Goal: Task Accomplishment & Management: Complete application form

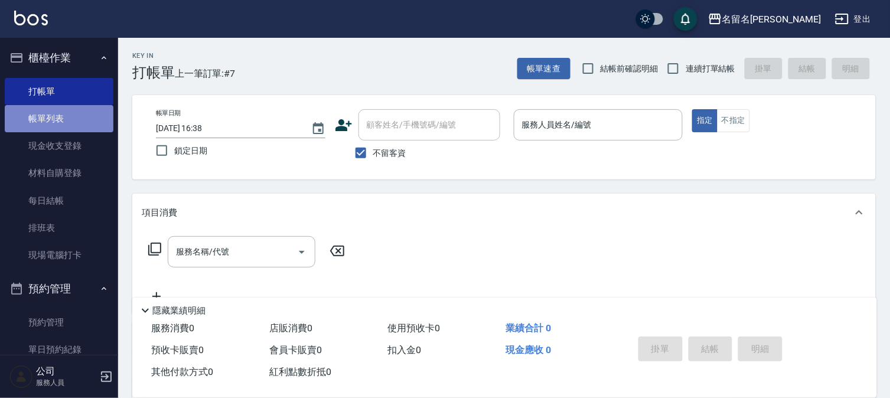
click at [66, 120] on link "帳單列表" at bounding box center [59, 118] width 109 height 27
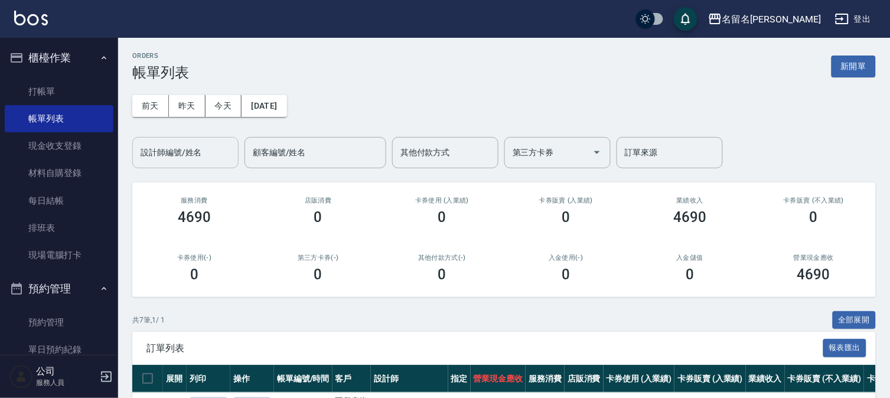
click at [204, 151] on input "設計師編號/姓名" at bounding box center [186, 152] width 96 height 21
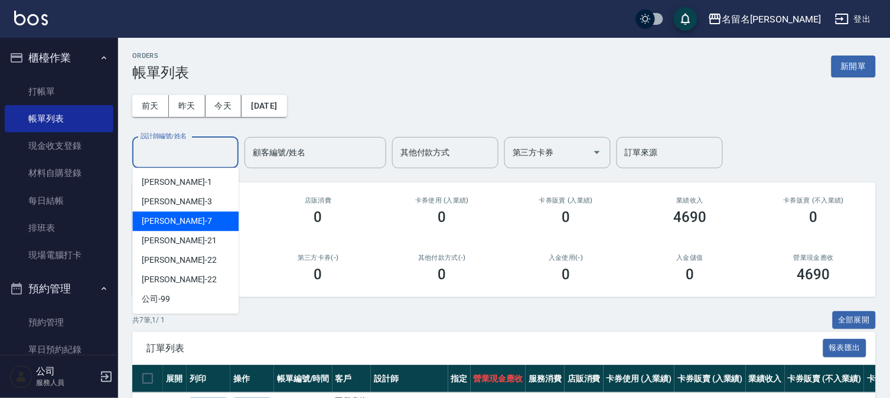
click at [227, 226] on div "[PERSON_NAME]-7" at bounding box center [185, 220] width 106 height 19
type input "[PERSON_NAME]7"
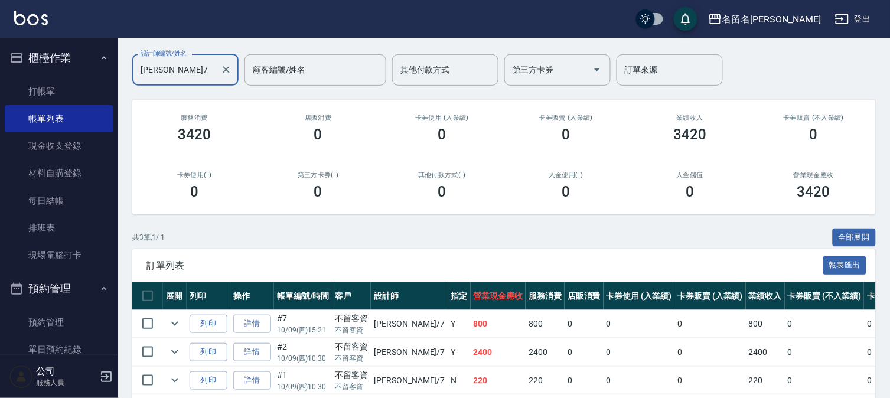
scroll to position [136, 0]
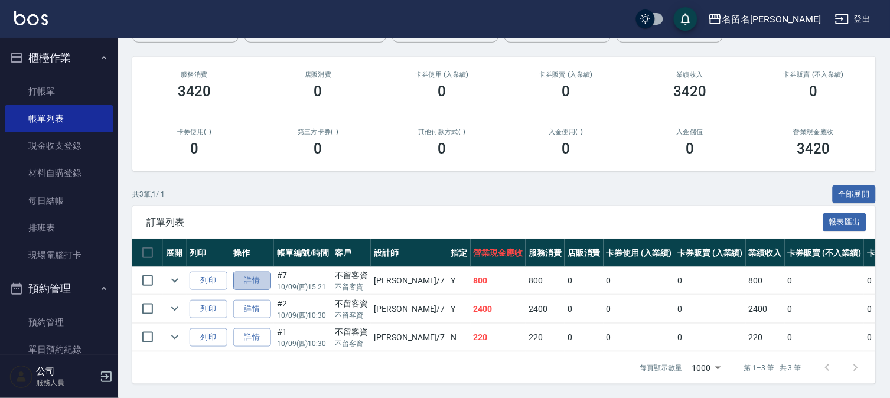
click at [257, 272] on link "詳情" at bounding box center [252, 281] width 38 height 18
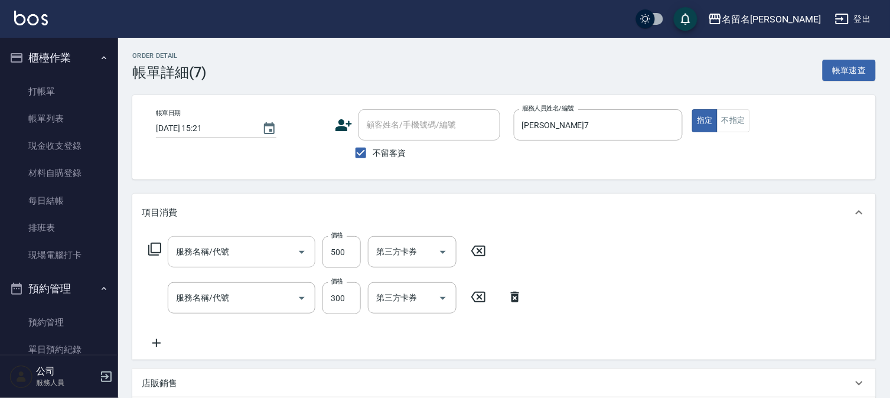
type input "[DATE] 15:21"
checkbox input "true"
type input "[PERSON_NAME]7"
type input "頭皮養護B(528)"
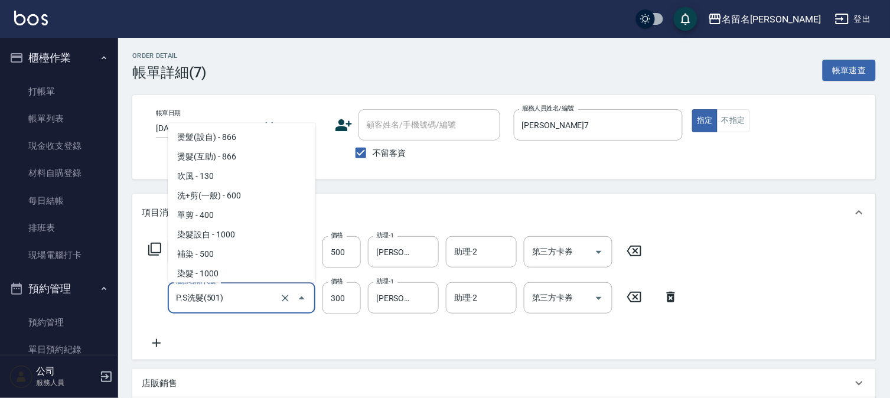
click at [257, 298] on input "P.S洗髮(501)" at bounding box center [225, 297] width 104 height 21
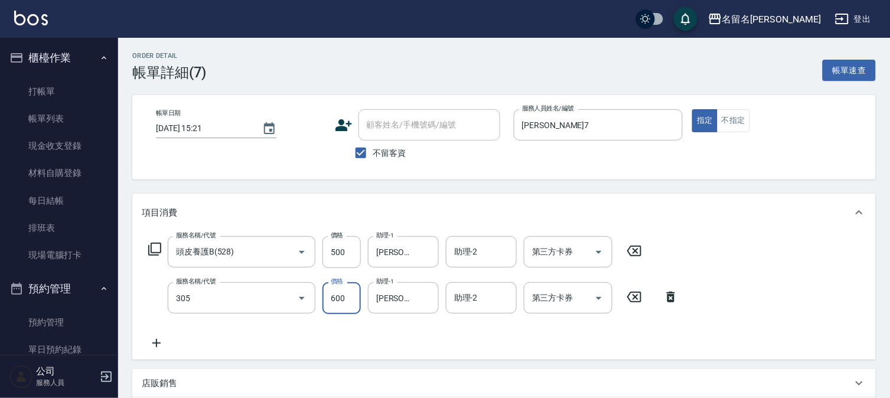
type input "洗+剪(一般)(305)"
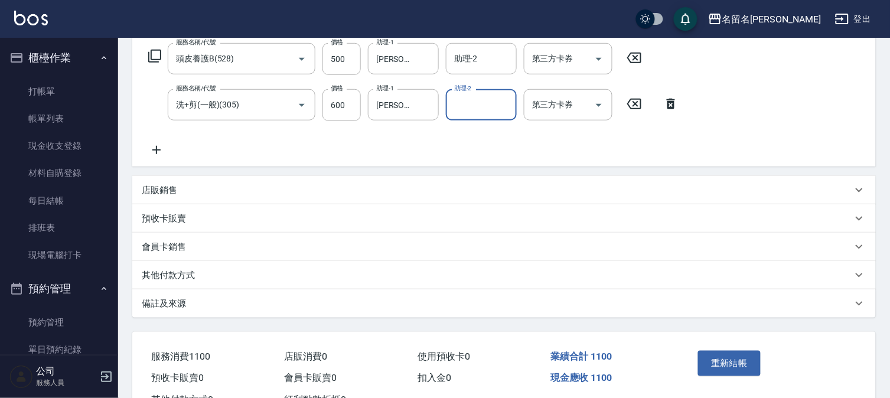
scroll to position [197, 0]
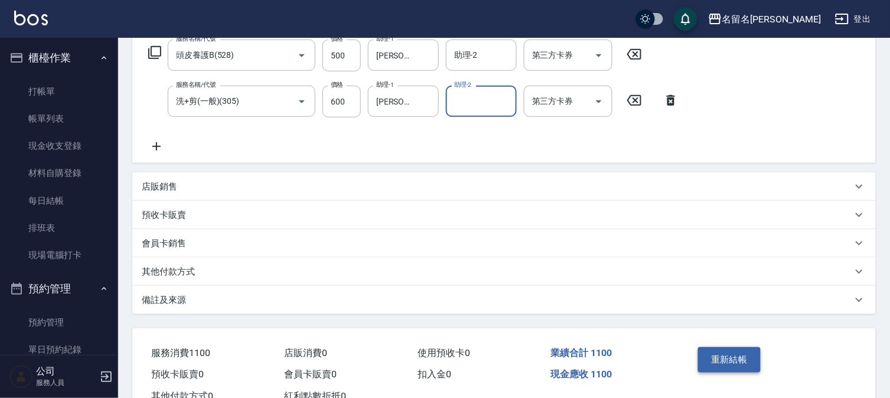
click at [746, 358] on button "重新結帳" at bounding box center [729, 359] width 63 height 25
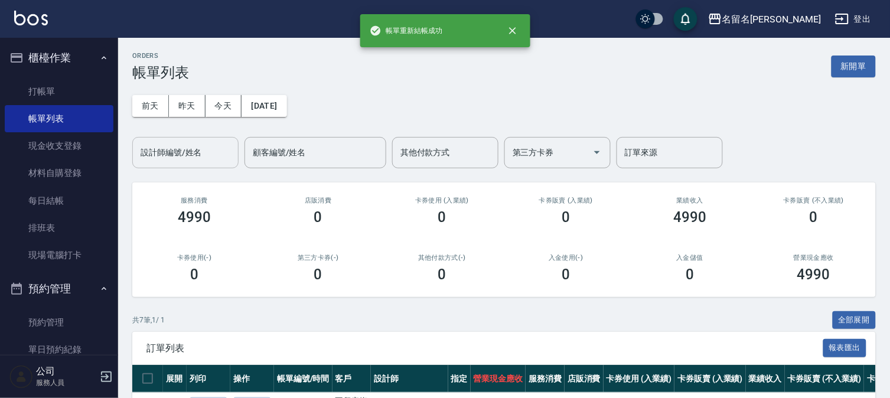
click at [201, 151] on input "設計師編號/姓名" at bounding box center [186, 152] width 96 height 21
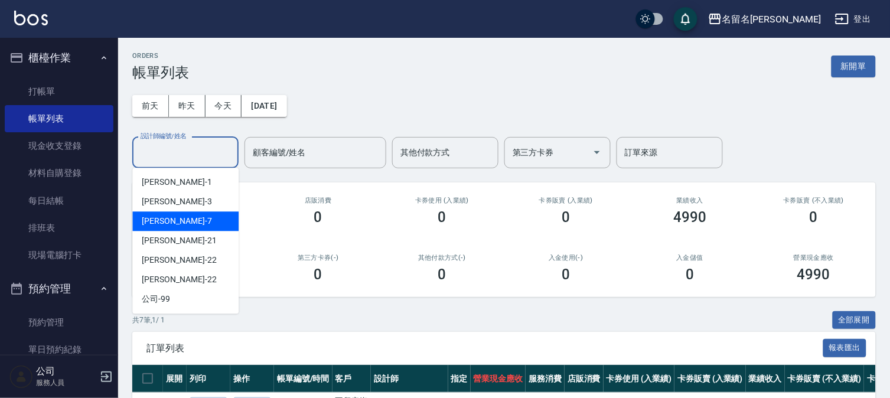
click at [210, 226] on div "[PERSON_NAME]-7" at bounding box center [185, 220] width 106 height 19
type input "[PERSON_NAME]7"
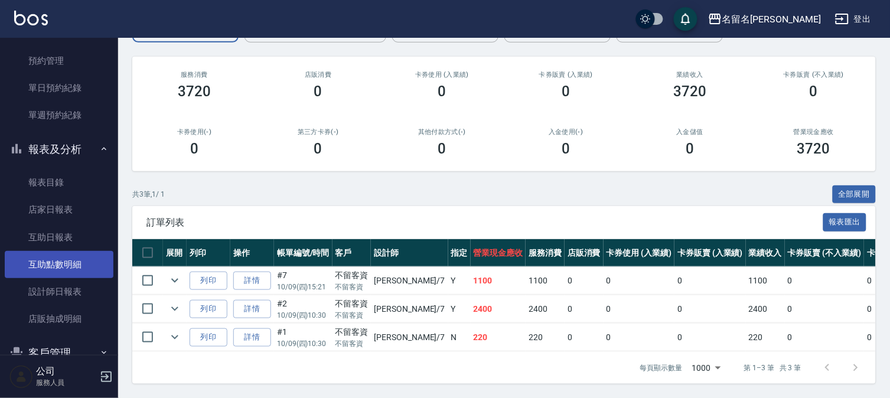
scroll to position [319, 0]
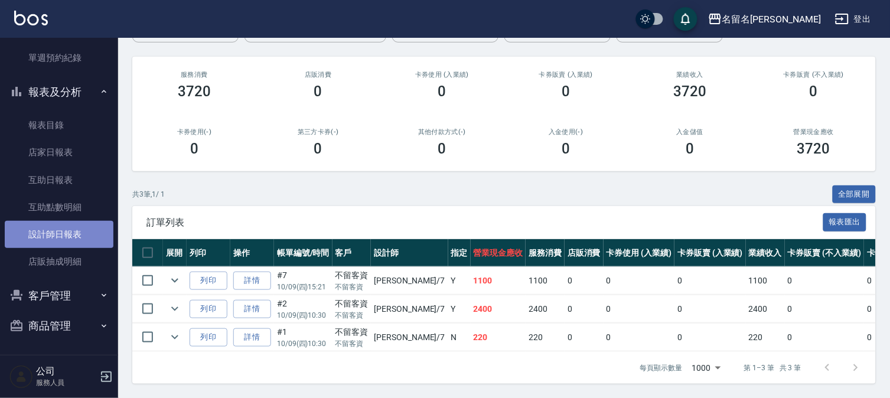
click at [66, 237] on link "設計師日報表" at bounding box center [59, 234] width 109 height 27
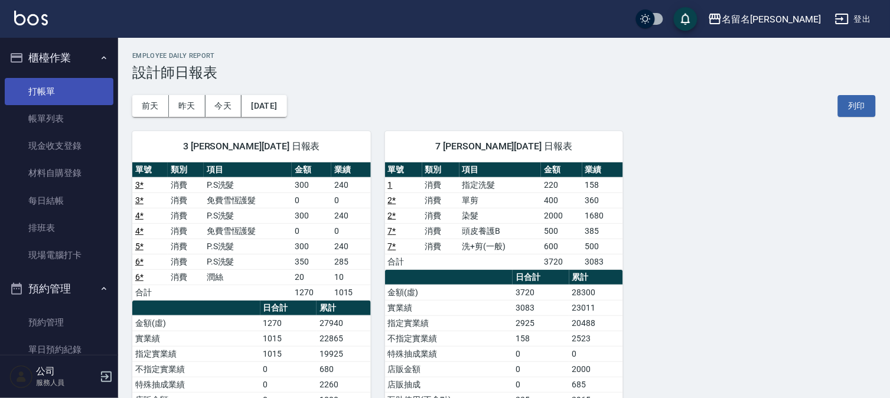
click at [25, 93] on link "打帳單" at bounding box center [59, 91] width 109 height 27
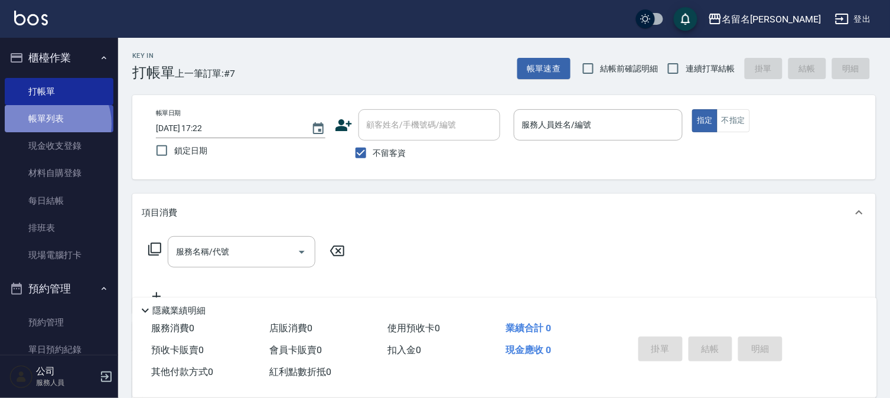
click at [51, 124] on link "帳單列表" at bounding box center [59, 118] width 109 height 27
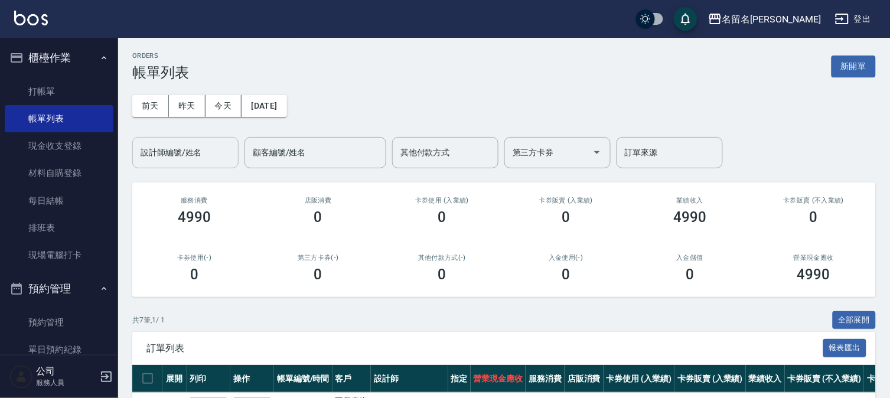
drag, startPoint x: 184, startPoint y: 152, endPoint x: 185, endPoint y: 162, distance: 10.2
click at [184, 154] on input "設計師編號/姓名" at bounding box center [186, 152] width 96 height 21
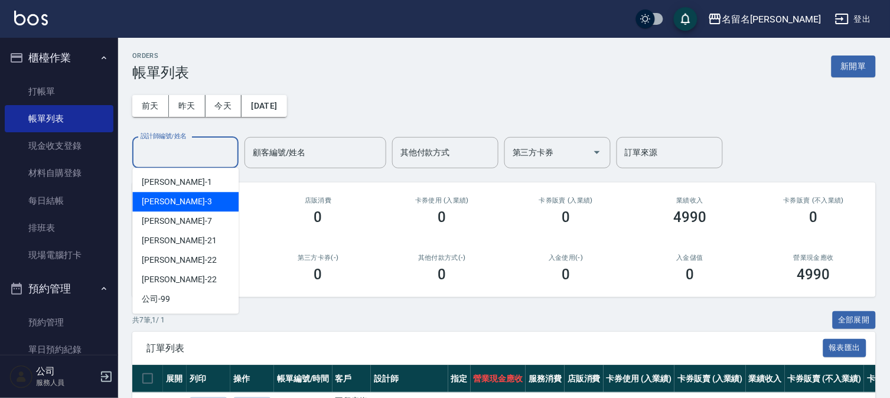
click at [191, 198] on div "[PERSON_NAME]-3" at bounding box center [185, 201] width 106 height 19
type input "[PERSON_NAME]-3"
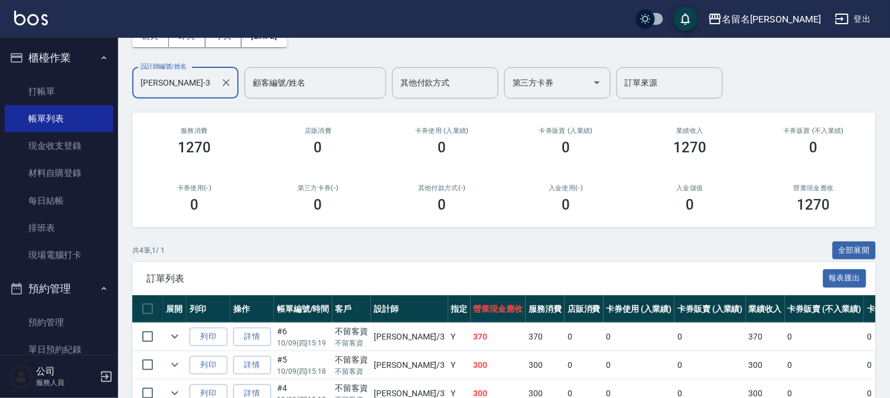
scroll to position [164, 0]
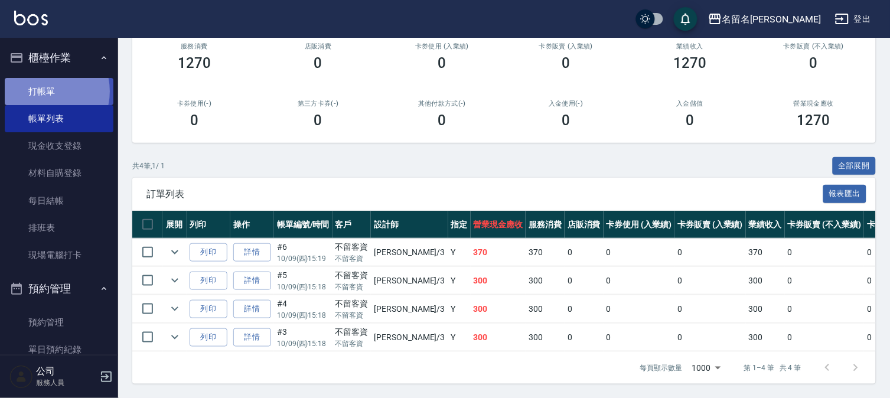
click at [43, 91] on link "打帳單" at bounding box center [59, 91] width 109 height 27
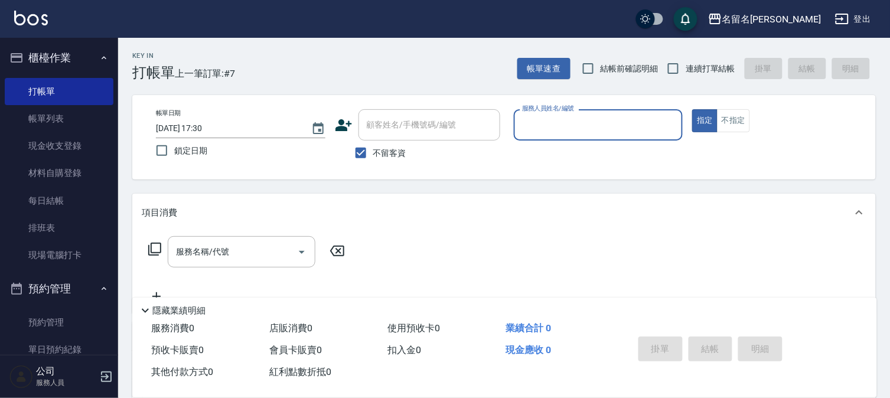
drag, startPoint x: 542, startPoint y: 131, endPoint x: 529, endPoint y: 139, distance: 15.4
click at [540, 131] on input "服務人員姓名/編號" at bounding box center [598, 125] width 159 height 21
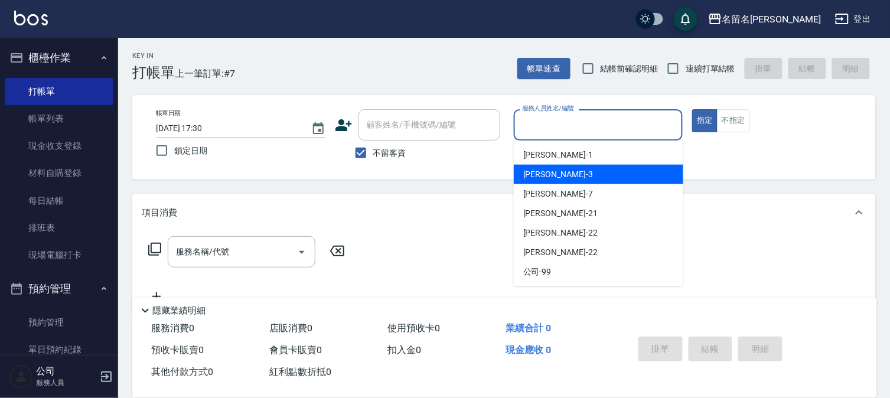
drag, startPoint x: 536, startPoint y: 172, endPoint x: 531, endPoint y: 177, distance: 6.7
click at [531, 177] on span "[PERSON_NAME]-3" at bounding box center [558, 174] width 70 height 12
type input "[PERSON_NAME]-3"
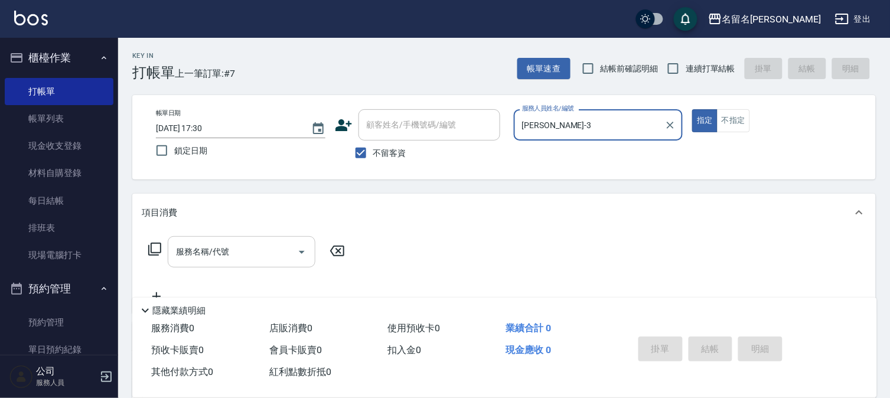
click at [187, 249] on input "服務名稱/代號" at bounding box center [232, 251] width 119 height 21
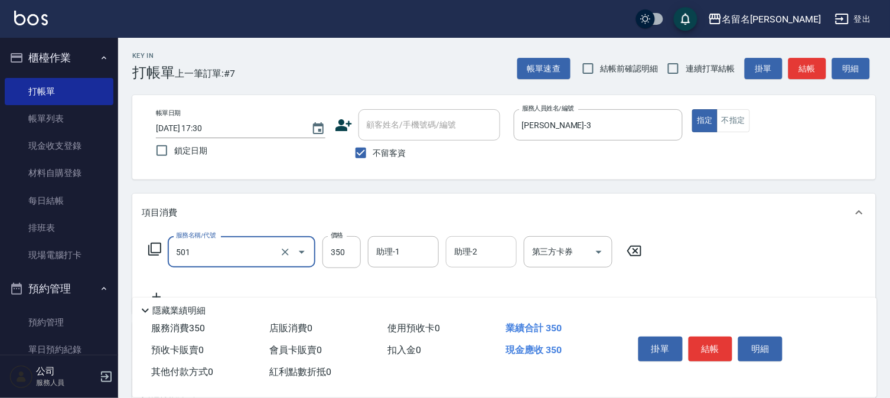
type input "P.S洗髮(501)"
type input "300"
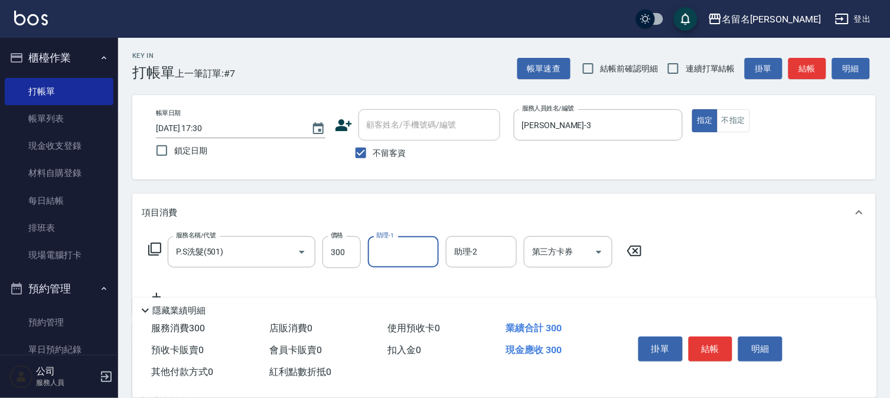
click at [402, 246] on input "助理-1" at bounding box center [403, 251] width 60 height 21
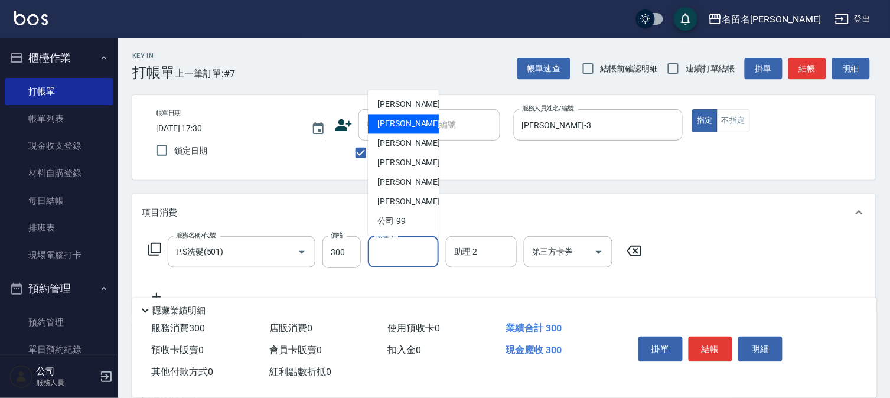
click at [420, 127] on div "[PERSON_NAME]-3" at bounding box center [403, 124] width 71 height 19
type input "[PERSON_NAME]-3"
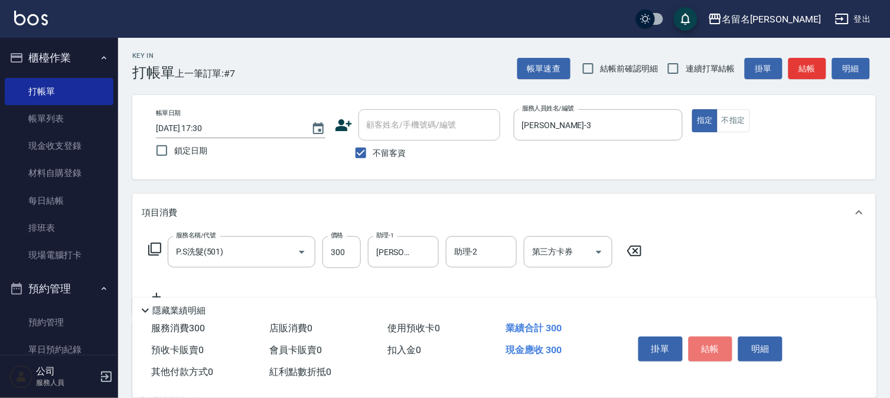
drag, startPoint x: 695, startPoint y: 345, endPoint x: 693, endPoint y: 333, distance: 12.0
click at [695, 344] on button "結帳" at bounding box center [710, 348] width 44 height 25
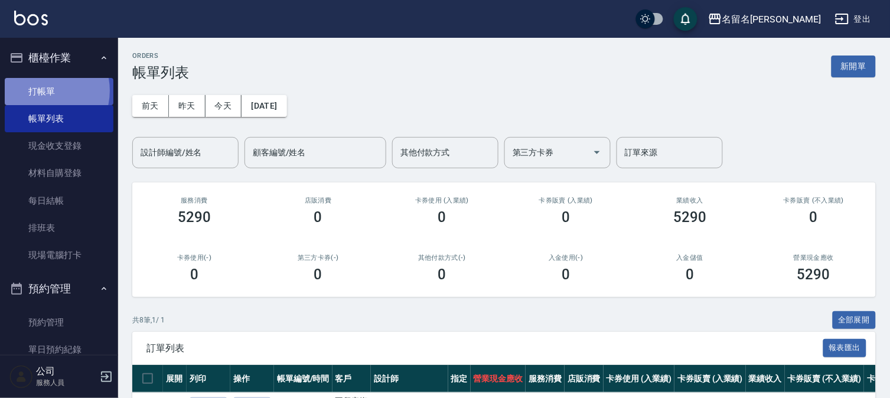
click at [40, 90] on link "打帳單" at bounding box center [59, 91] width 109 height 27
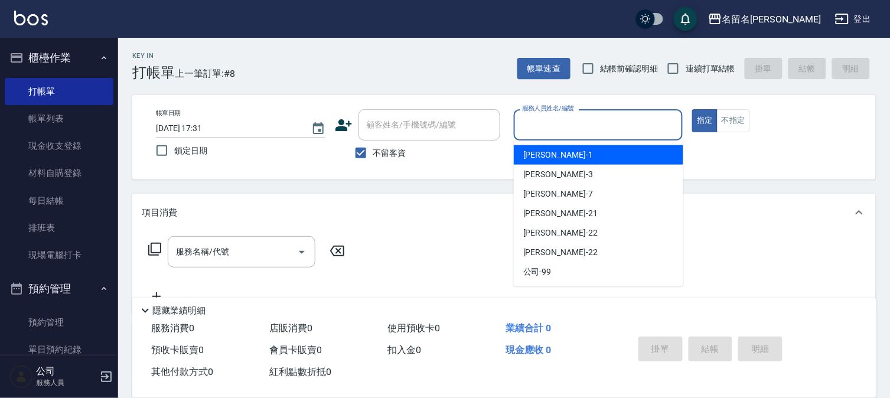
drag, startPoint x: 551, startPoint y: 125, endPoint x: 548, endPoint y: 153, distance: 29.1
click at [551, 128] on input "服務人員姓名/編號" at bounding box center [598, 125] width 159 height 21
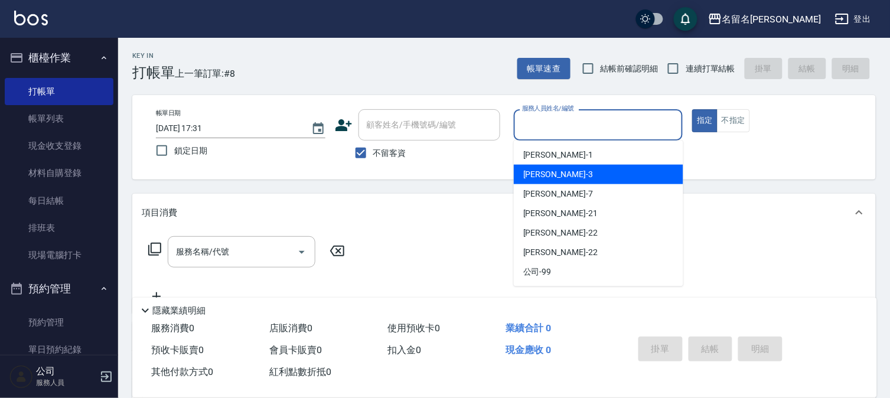
click at [548, 168] on span "[PERSON_NAME]-3" at bounding box center [558, 174] width 70 height 12
type input "[PERSON_NAME]-3"
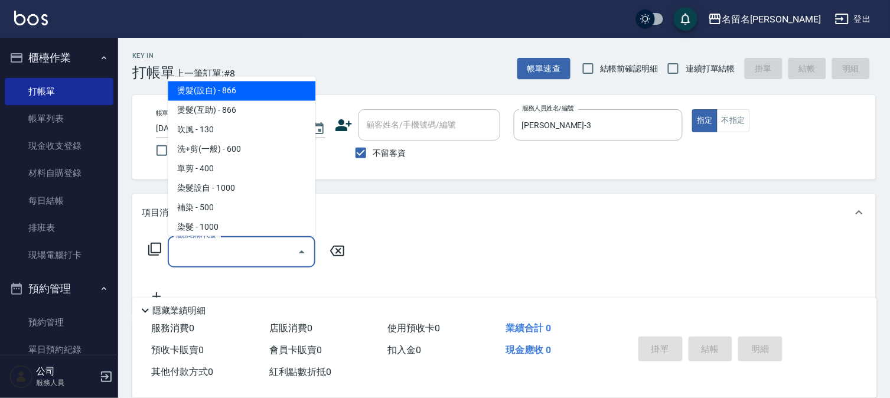
click at [240, 245] on input "服務名稱/代號" at bounding box center [232, 251] width 119 height 21
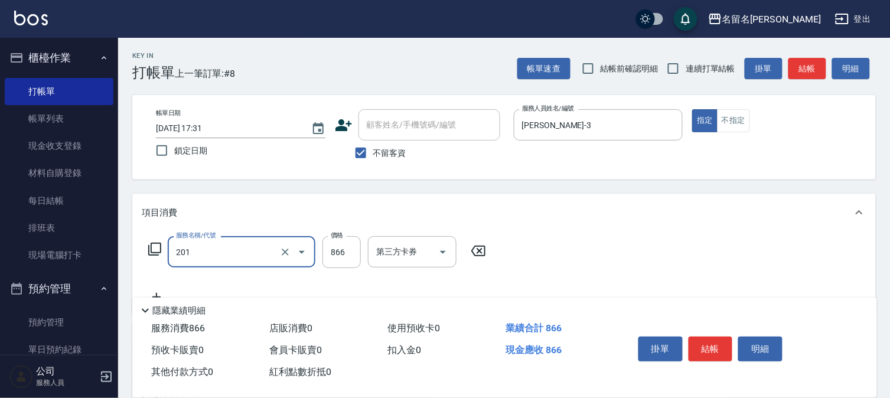
type input "燙髮(互助)(201)"
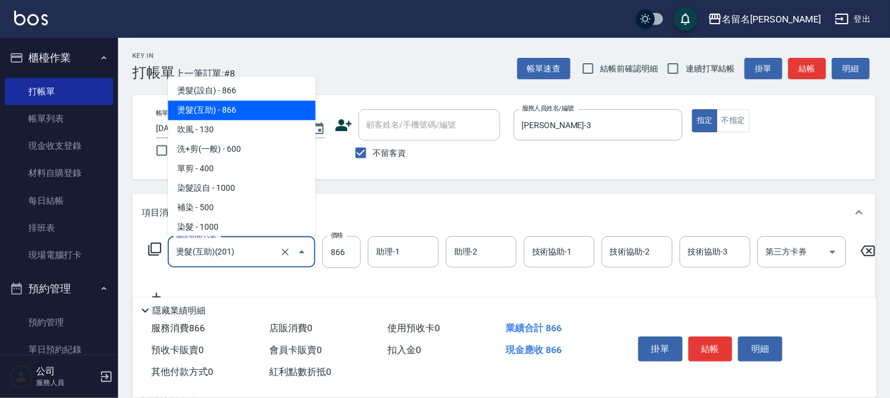
click at [239, 248] on input "燙髮(互助)(201)" at bounding box center [225, 251] width 104 height 21
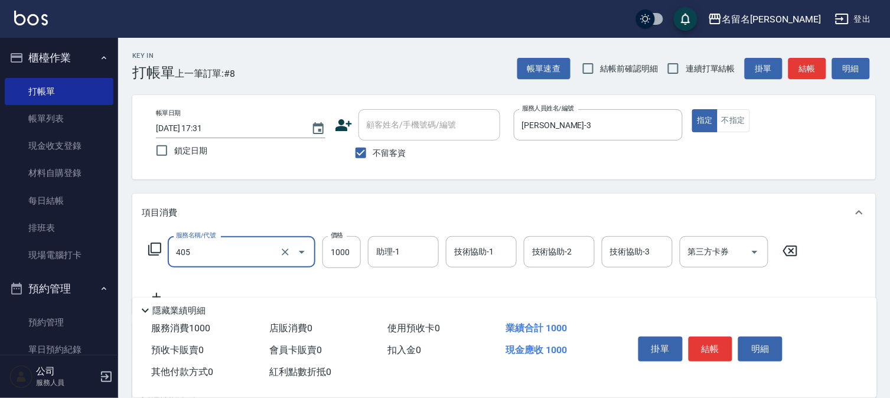
type input "染髮(405)"
type input "1500"
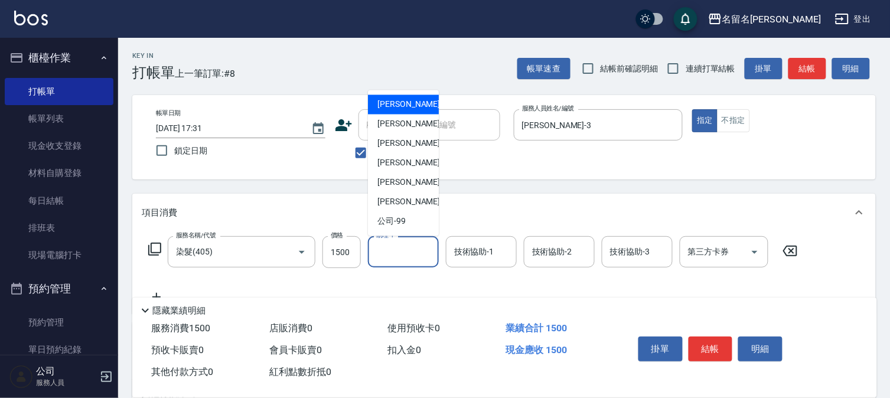
drag, startPoint x: 379, startPoint y: 252, endPoint x: 411, endPoint y: 211, distance: 51.7
click at [398, 250] on input "助理-1" at bounding box center [403, 251] width 60 height 21
drag, startPoint x: 400, startPoint y: 118, endPoint x: 468, endPoint y: 196, distance: 103.0
click at [407, 122] on span "[PERSON_NAME]-3" at bounding box center [412, 124] width 70 height 12
type input "[PERSON_NAME]-3"
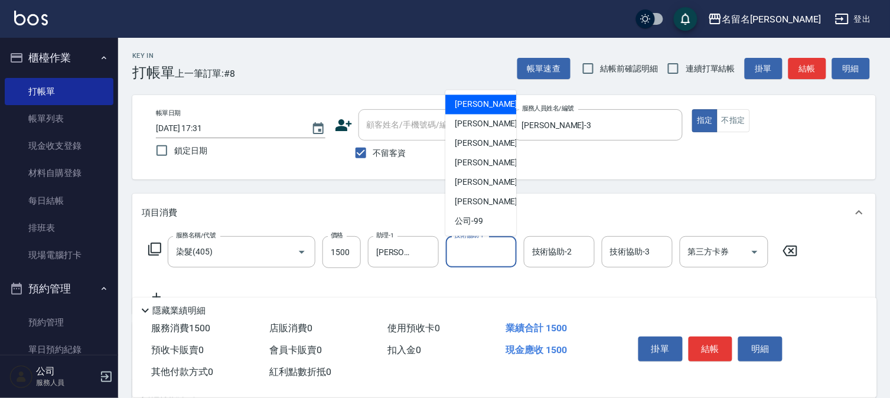
click at [481, 256] on input "技術協助-1" at bounding box center [481, 251] width 60 height 21
click at [491, 129] on div "[PERSON_NAME]-3" at bounding box center [480, 124] width 71 height 19
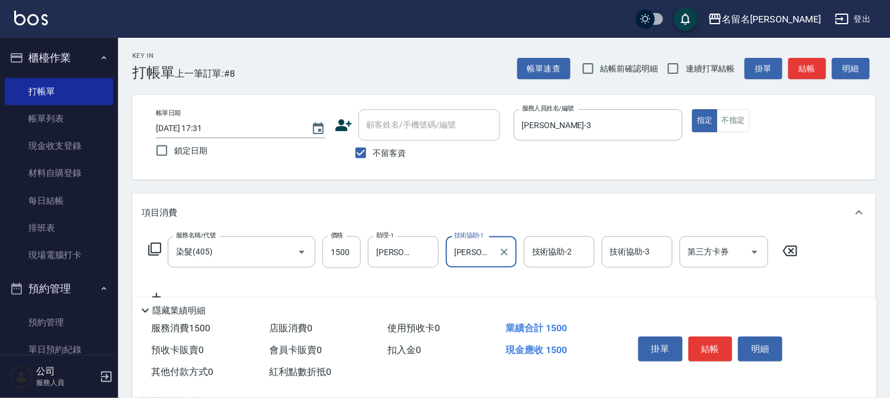
type input "[PERSON_NAME]-3"
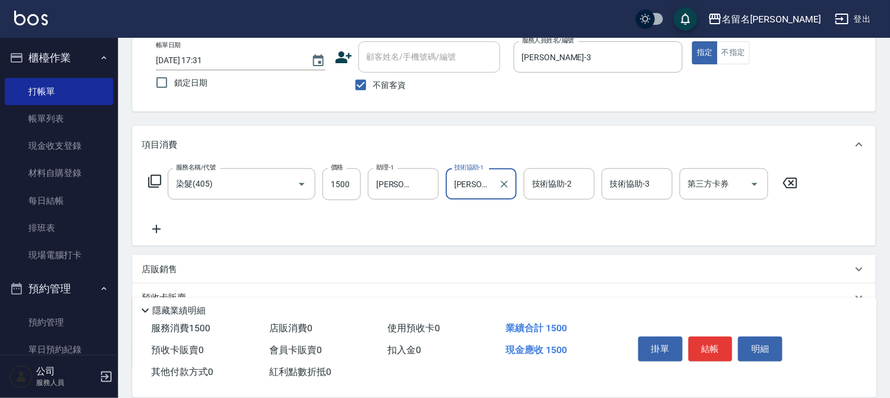
scroll to position [131, 0]
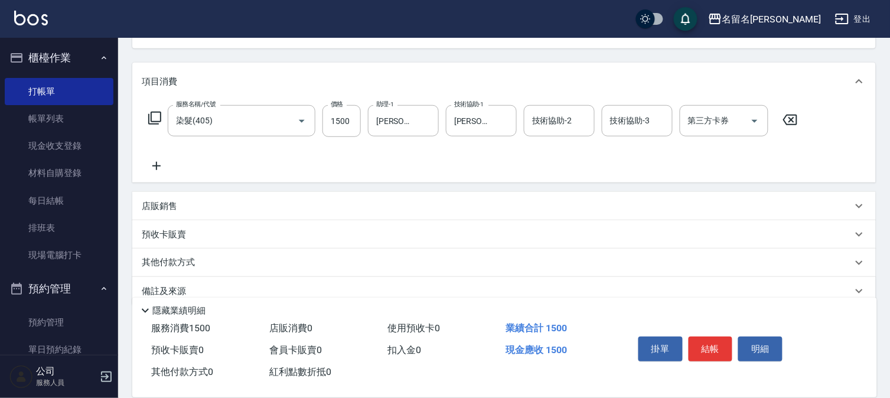
click at [157, 162] on icon at bounding box center [157, 166] width 30 height 14
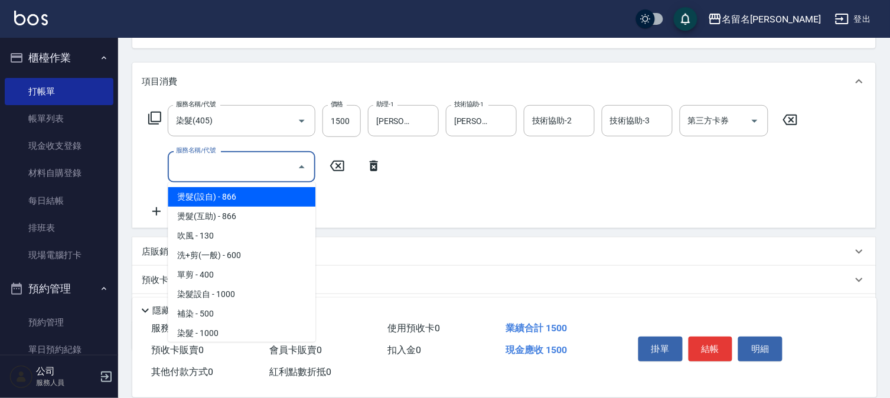
click at [184, 167] on input "服務名稱/代號" at bounding box center [232, 166] width 119 height 21
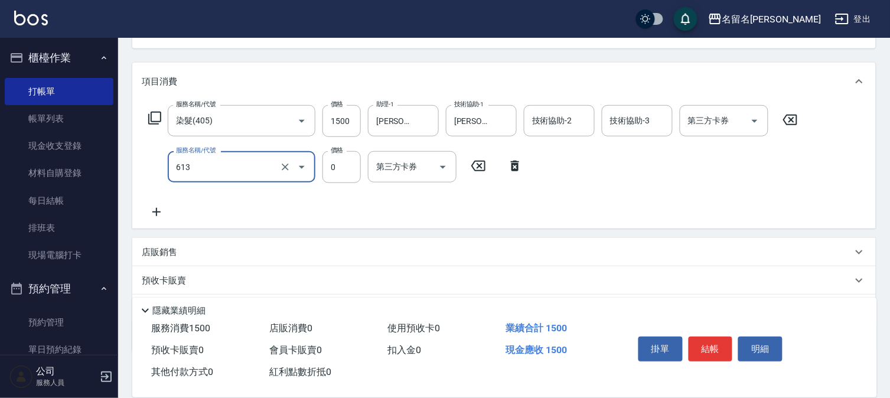
type input "免費雪恆護髮(613)"
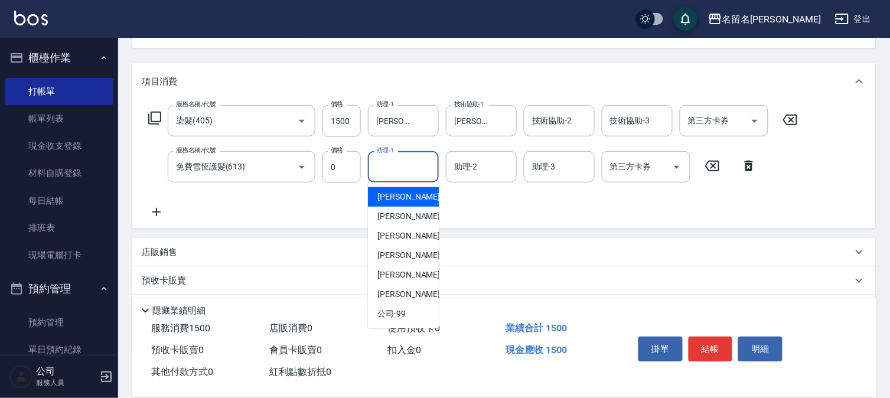
drag, startPoint x: 388, startPoint y: 168, endPoint x: 392, endPoint y: 208, distance: 40.3
click at [391, 170] on input "助理-1" at bounding box center [403, 166] width 60 height 21
click at [390, 210] on span "[PERSON_NAME]-3" at bounding box center [412, 216] width 70 height 12
type input "[PERSON_NAME]-3"
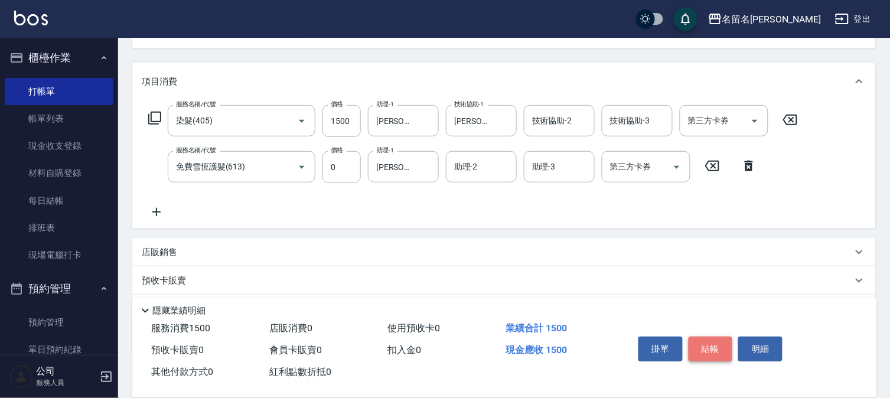
click at [716, 342] on button "結帳" at bounding box center [710, 348] width 44 height 25
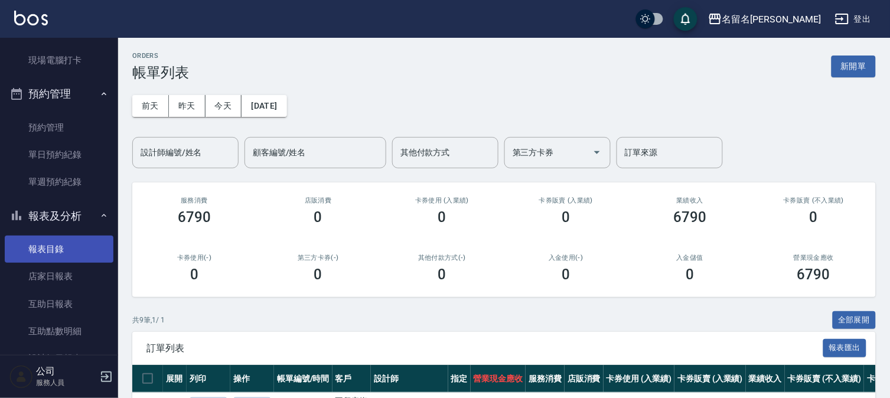
scroll to position [197, 0]
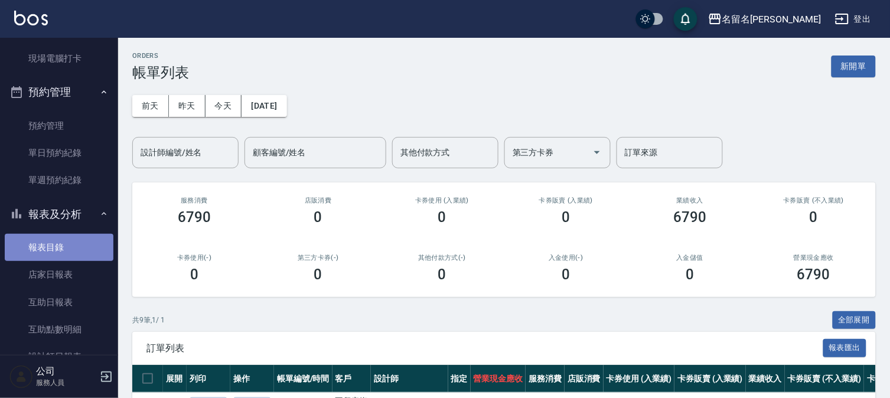
click at [61, 244] on link "報表目錄" at bounding box center [59, 247] width 109 height 27
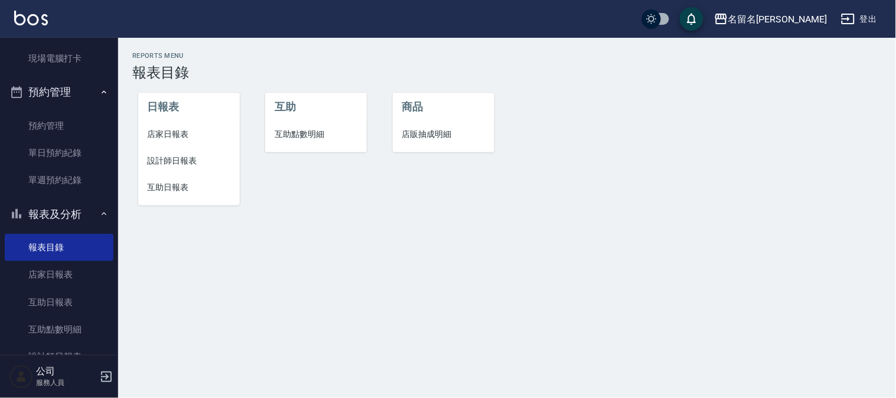
click at [179, 161] on span "設計師日報表" at bounding box center [189, 161] width 83 height 12
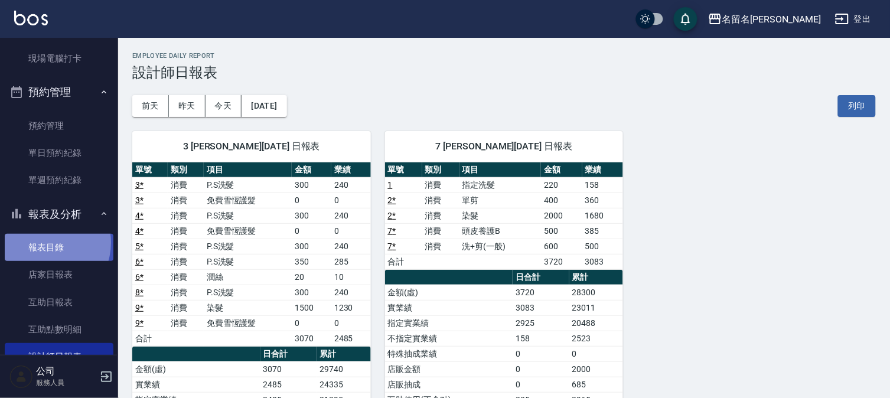
click at [44, 243] on link "報表目錄" at bounding box center [59, 247] width 109 height 27
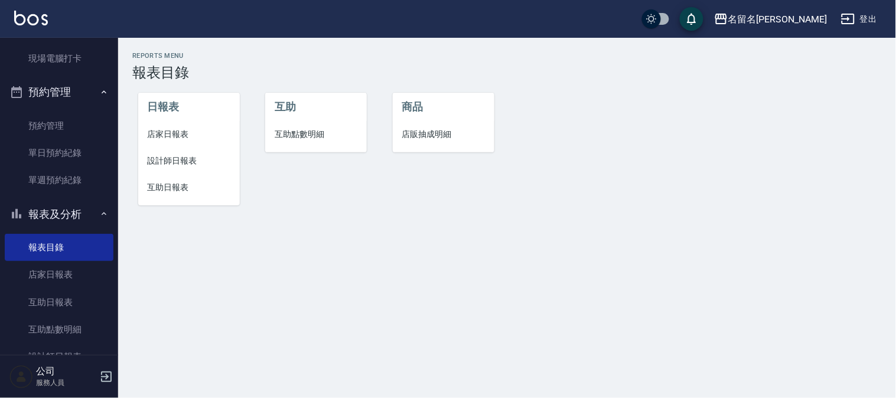
click at [176, 181] on span "互助日報表" at bounding box center [189, 187] width 83 height 12
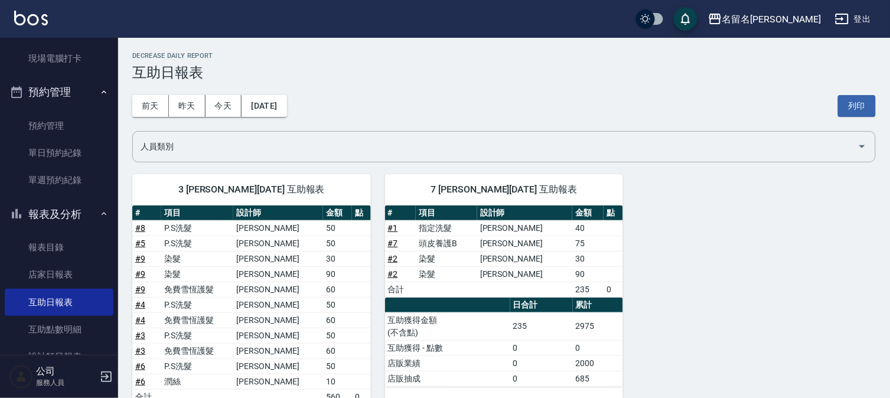
scroll to position [125, 0]
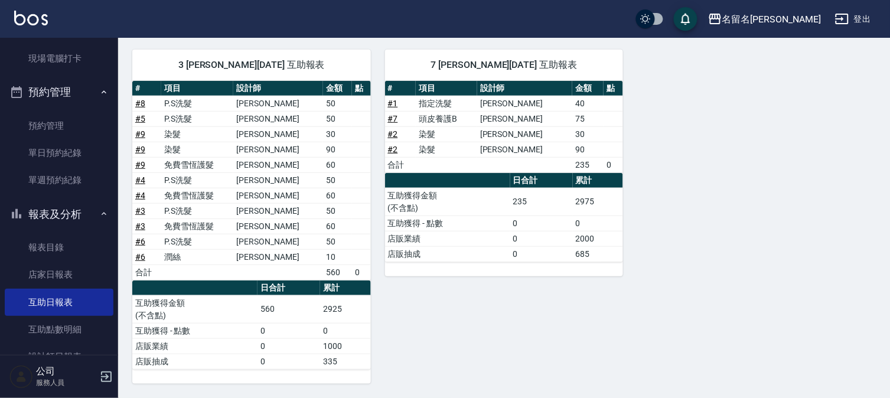
click at [62, 86] on button "預約管理" at bounding box center [59, 92] width 109 height 31
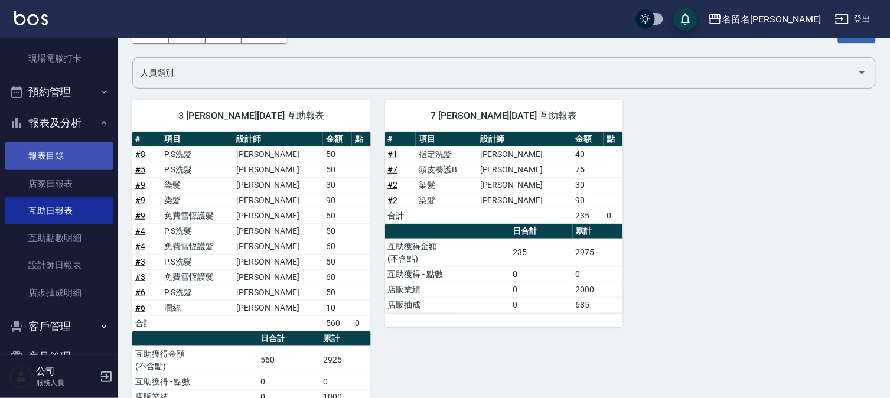
scroll to position [60, 0]
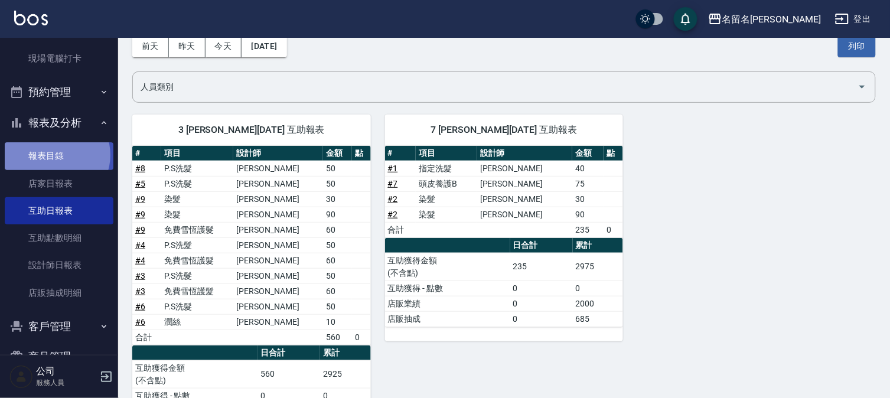
click at [54, 152] on link "報表目錄" at bounding box center [59, 155] width 109 height 27
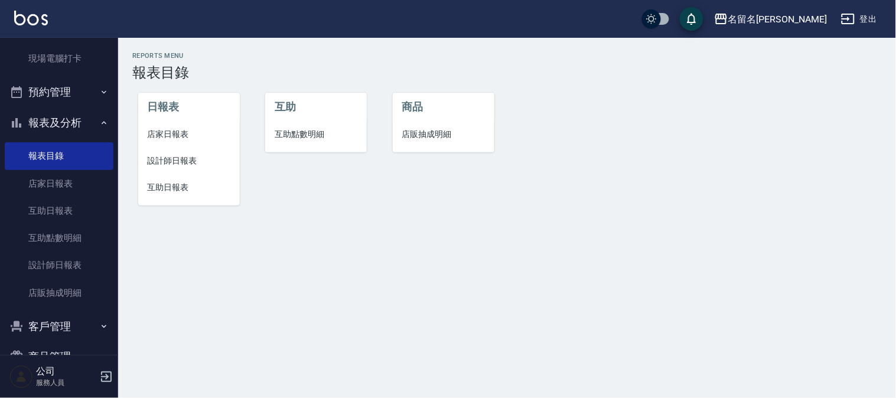
click at [172, 131] on span "店家日報表" at bounding box center [189, 134] width 83 height 12
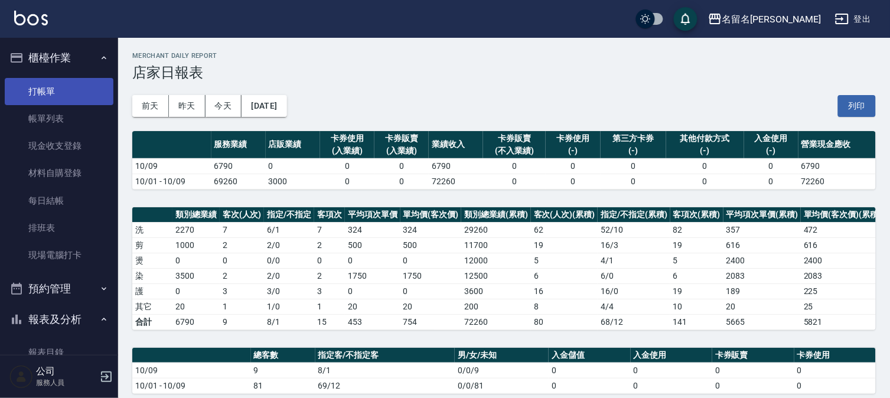
click at [49, 89] on link "打帳單" at bounding box center [59, 91] width 109 height 27
